Goal: Task Accomplishment & Management: Use online tool/utility

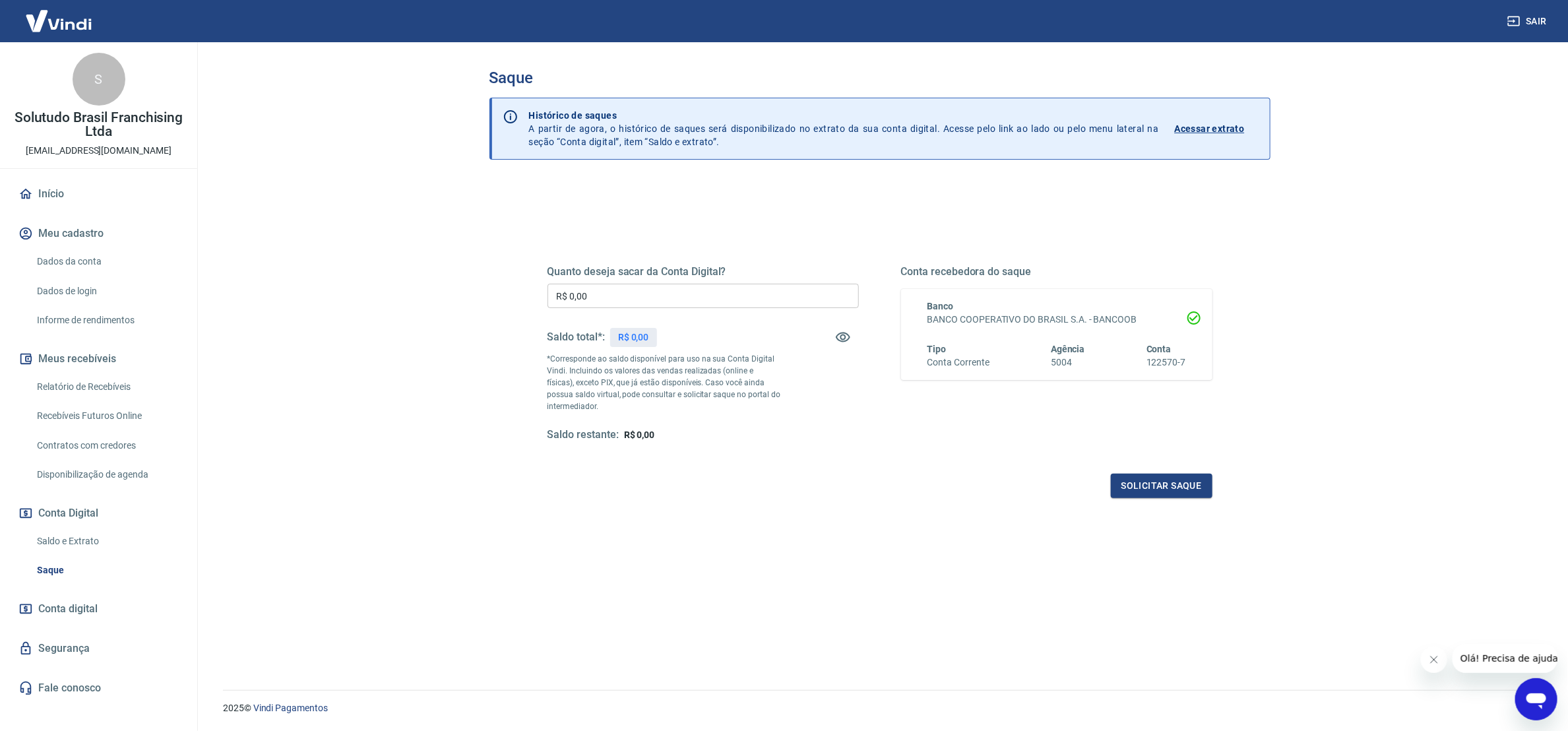
click at [673, 296] on input "R$ 0,00" at bounding box center [703, 296] width 311 height 25
type input "R$ 4.824,42"
click at [1187, 489] on button "Solicitar saque" at bounding box center [1161, 486] width 101 height 25
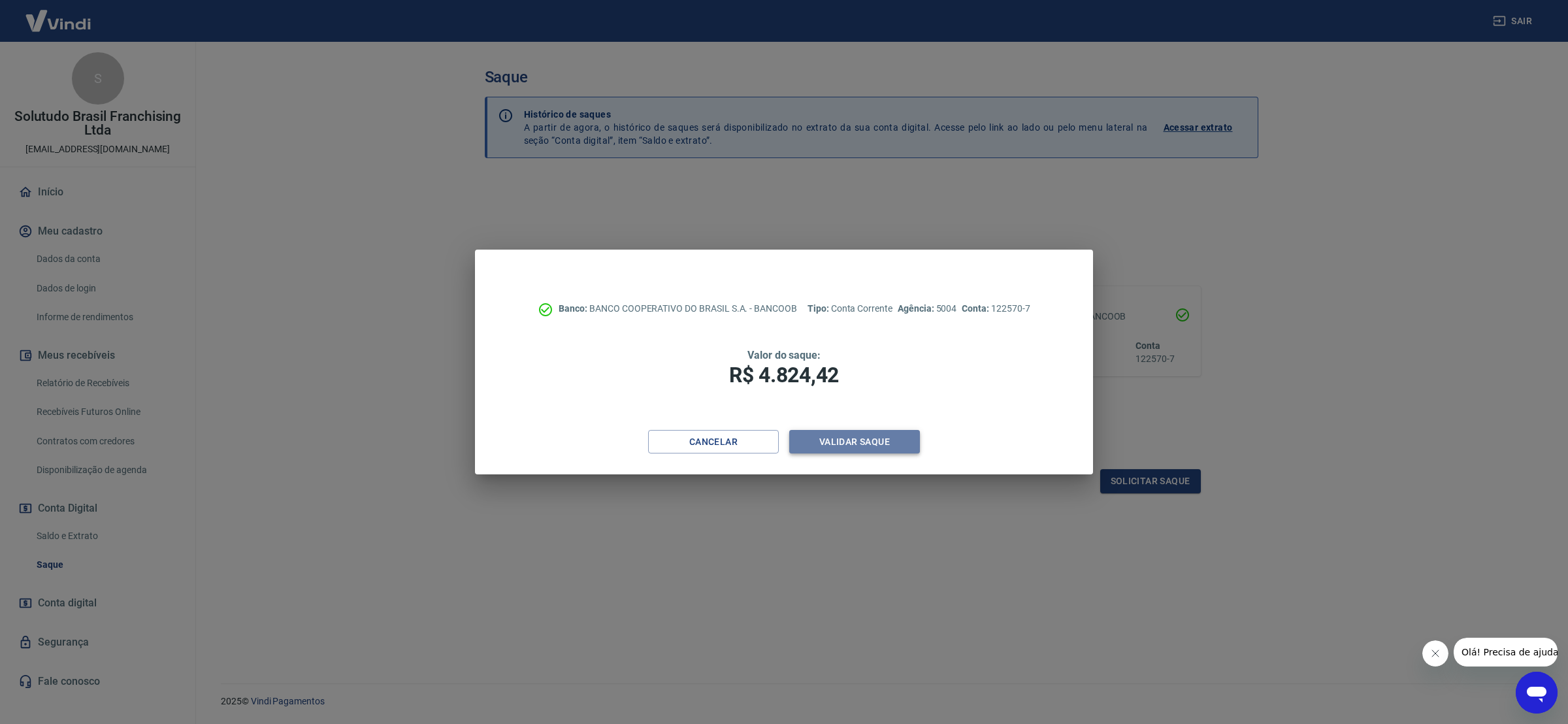
click at [856, 436] on button "Validar saque" at bounding box center [855, 442] width 131 height 24
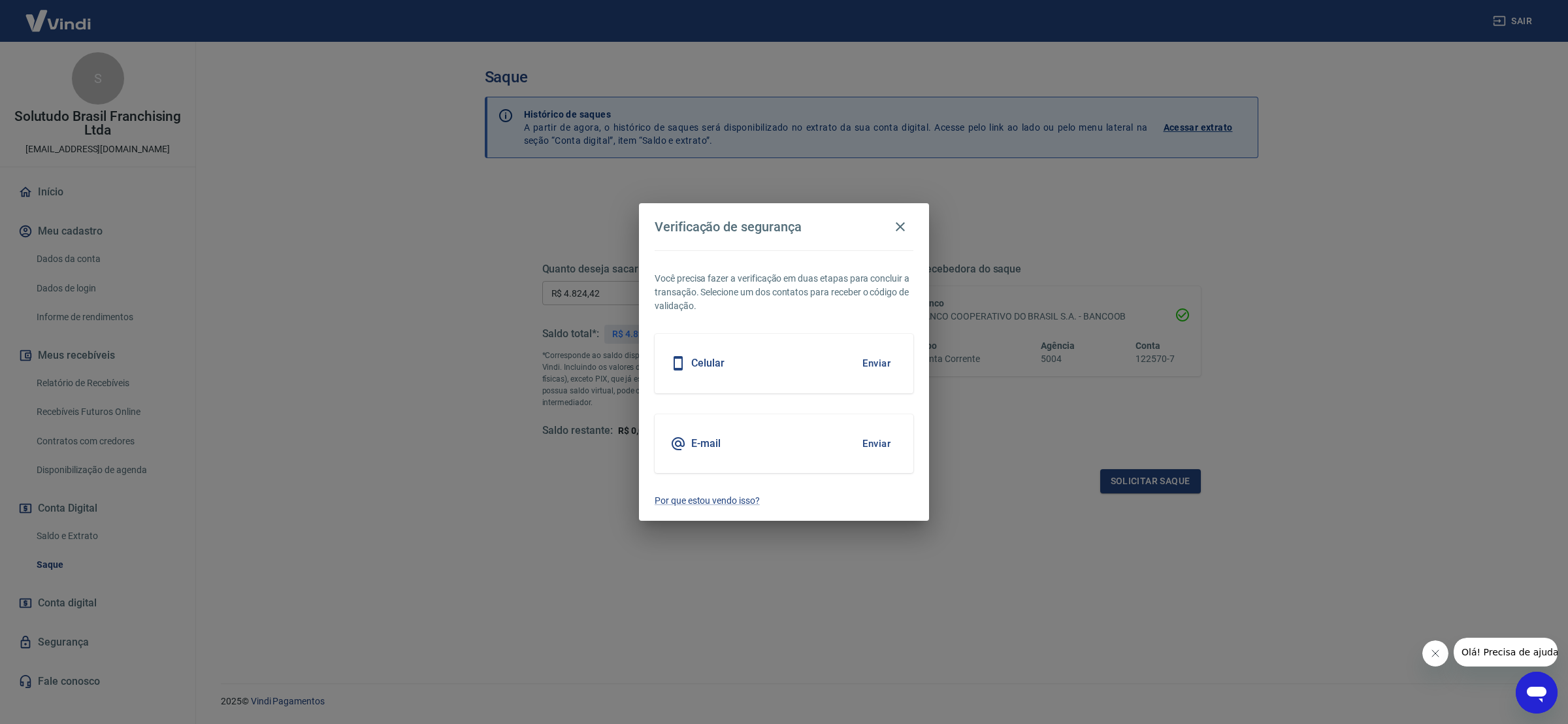
click at [882, 441] on button "Enviar" at bounding box center [876, 443] width 43 height 27
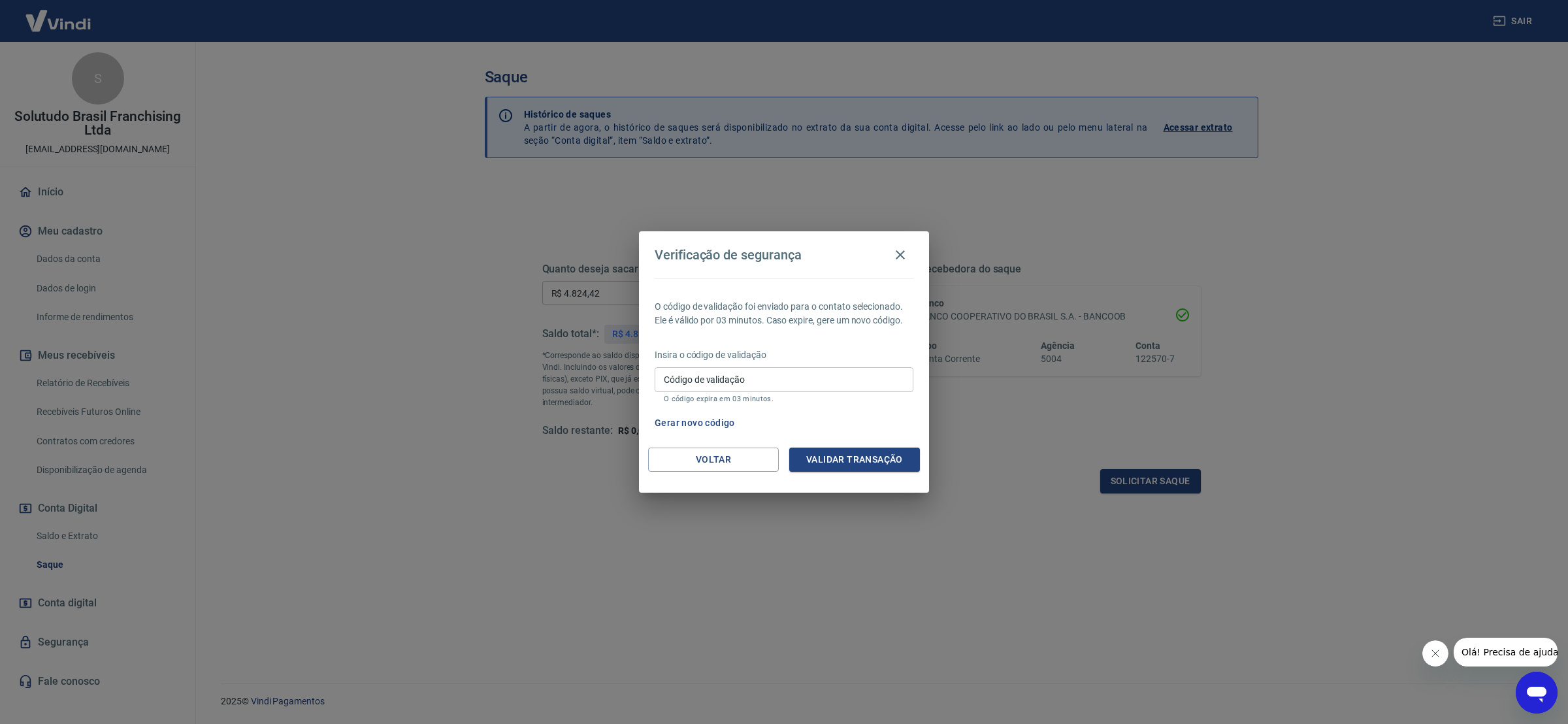
click at [827, 370] on input "Código de validação" at bounding box center [783, 379] width 259 height 24
paste input "689381"
type input "689381"
click at [886, 466] on button "Validar transação" at bounding box center [855, 460] width 131 height 24
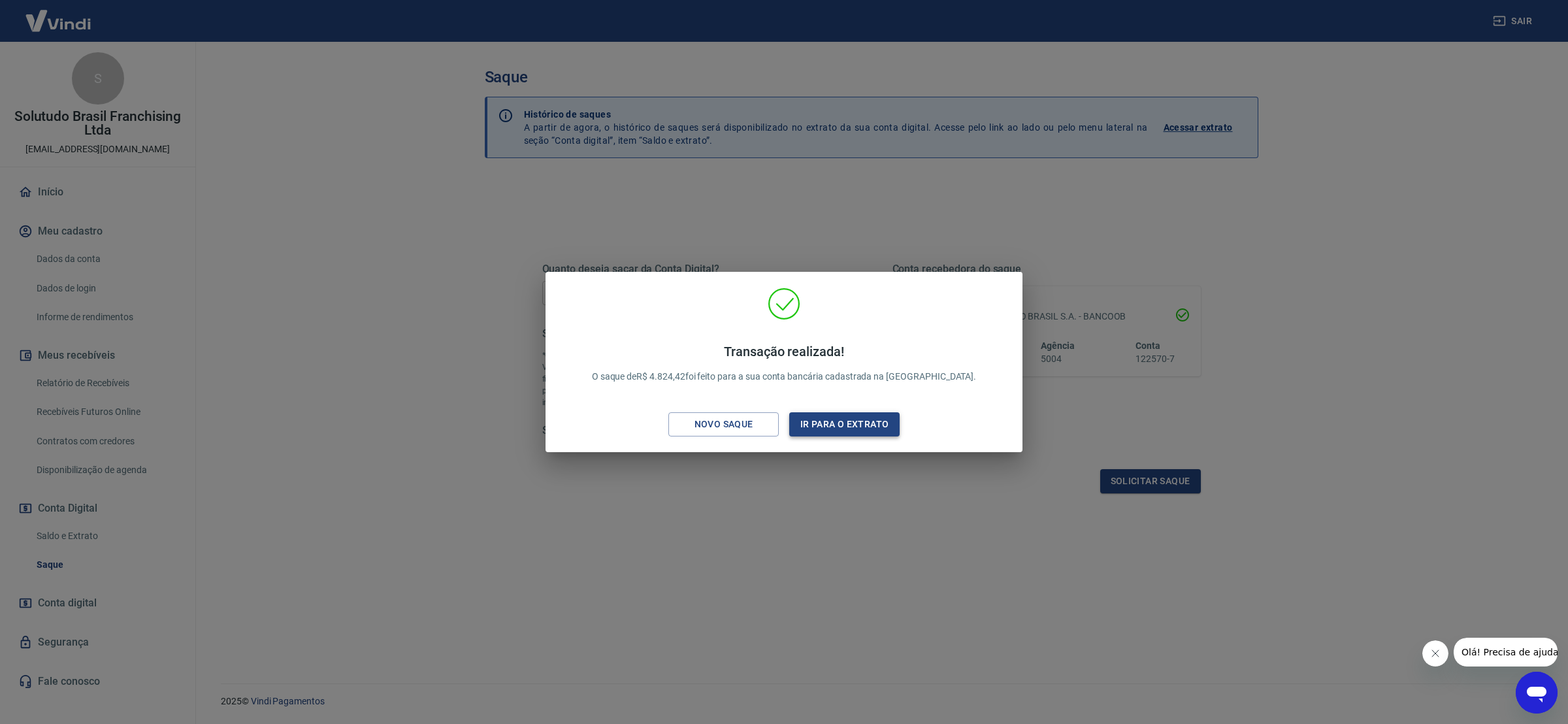
click at [823, 422] on button "Ir para o extrato" at bounding box center [844, 424] width 111 height 24
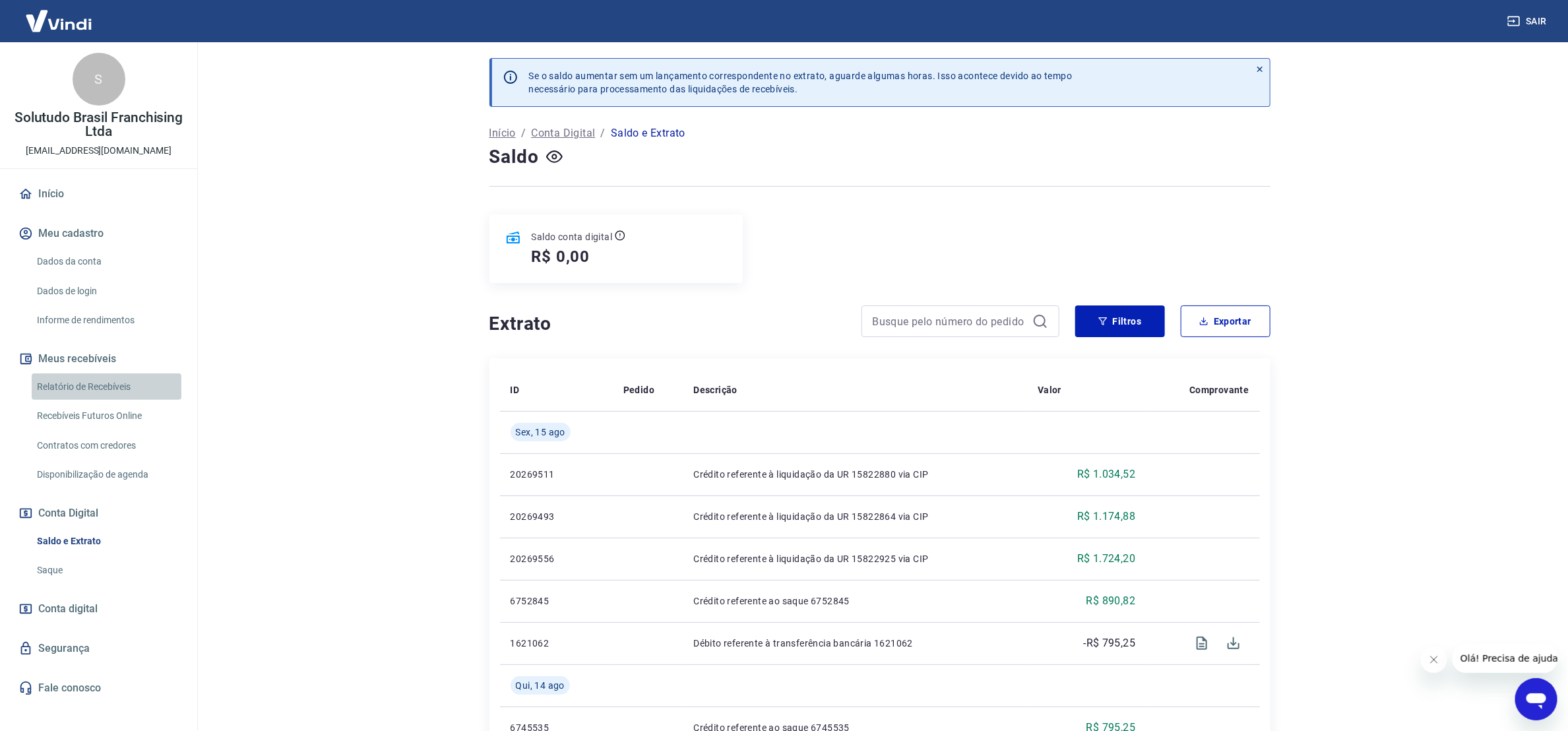
click at [97, 386] on link "Relatório de Recebíveis" at bounding box center [106, 386] width 150 height 27
